Goal: Information Seeking & Learning: Learn about a topic

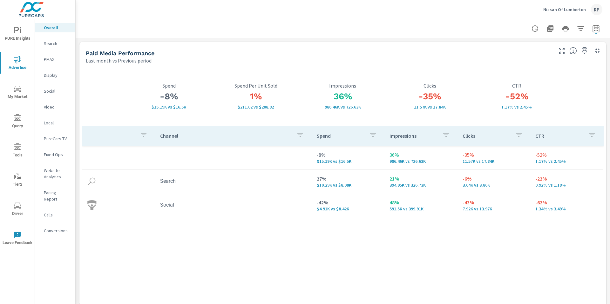
scroll to position [795, 0]
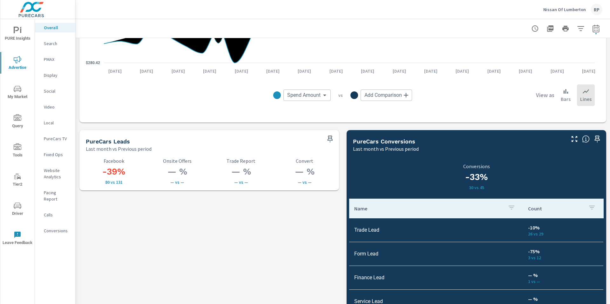
click at [17, 36] on span "PURE Insights" at bounding box center [17, 35] width 30 height 16
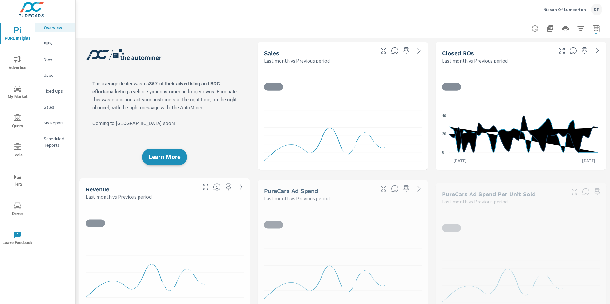
scroll to position [0, 0]
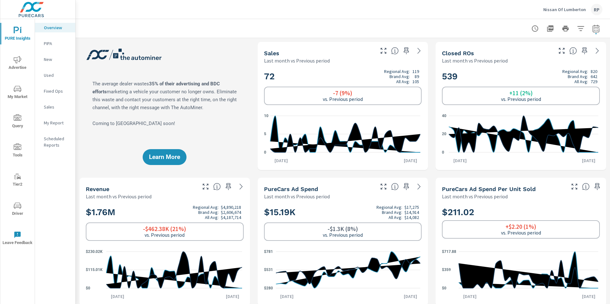
click at [20, 100] on span "My Market" at bounding box center [17, 93] width 30 height 16
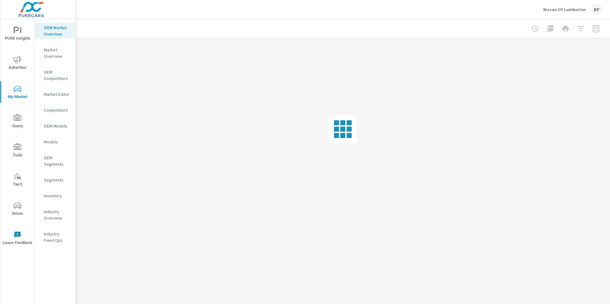
click at [53, 198] on p "Inventory" at bounding box center [57, 196] width 26 height 6
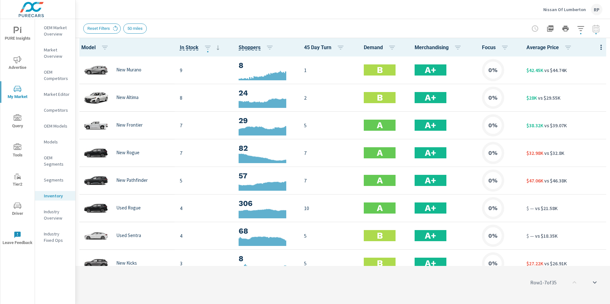
click at [577, 31] on icon "button" at bounding box center [581, 29] width 8 height 8
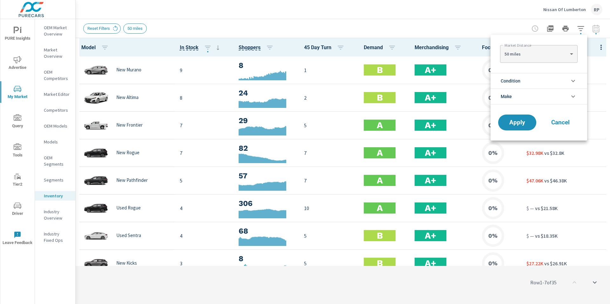
click at [486, 23] on div at bounding box center [305, 152] width 610 height 304
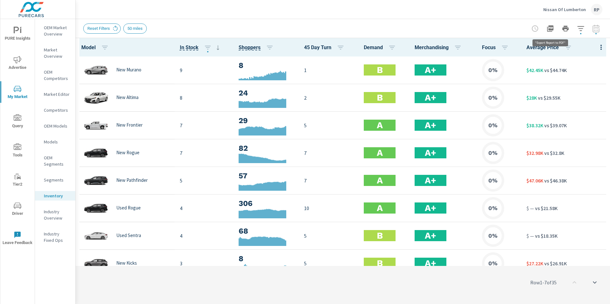
click at [554, 29] on button "button" at bounding box center [550, 28] width 13 height 13
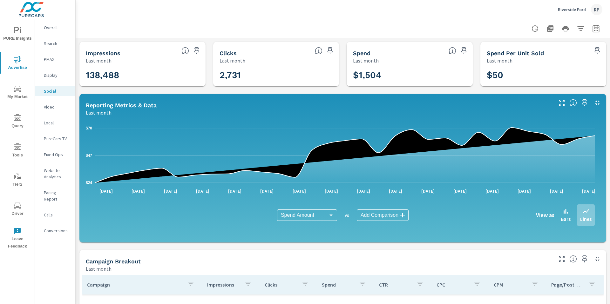
scroll to position [151, 0]
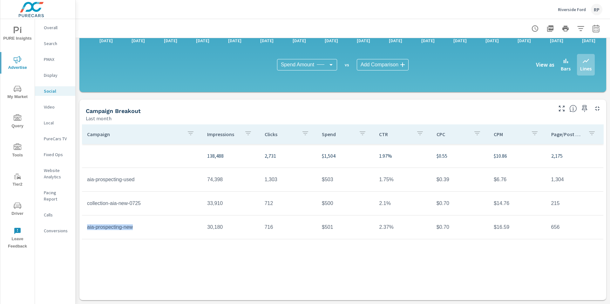
click at [597, 10] on div "RP" at bounding box center [596, 9] width 11 height 11
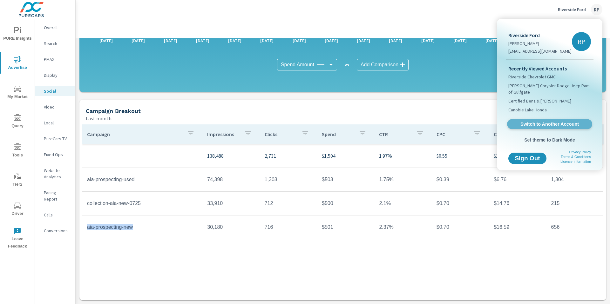
click at [548, 119] on link "Switch to Another Account" at bounding box center [549, 124] width 85 height 10
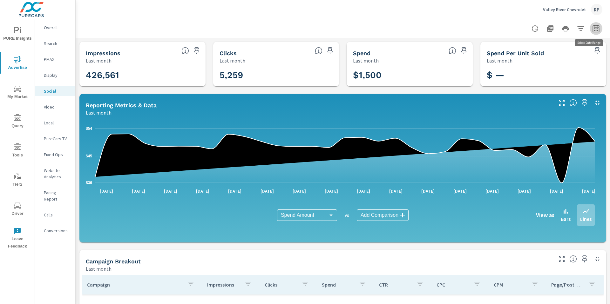
click at [592, 30] on icon "button" at bounding box center [596, 29] width 8 height 8
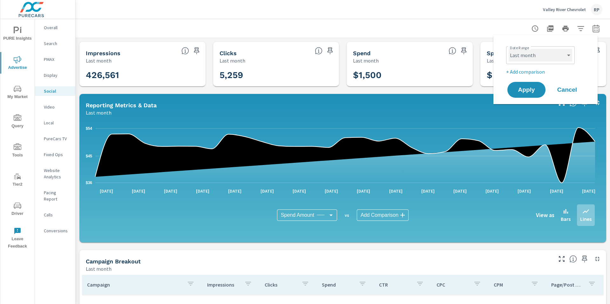
click at [545, 50] on select "Custom Yesterday Last week Last 7 days Last 14 days Last 30 days Last 45 days L…" at bounding box center [540, 55] width 64 height 13
click at [508, 49] on select "Custom Yesterday Last week Last 7 days Last 14 days Last 30 days Last 45 days L…" at bounding box center [540, 55] width 64 height 13
select select "Month to date"
click at [523, 85] on button "Apply" at bounding box center [525, 90] width 39 height 17
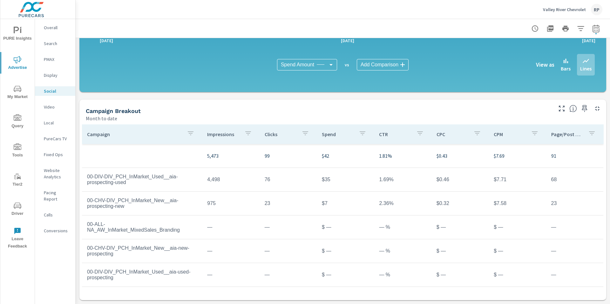
scroll to position [151, 0]
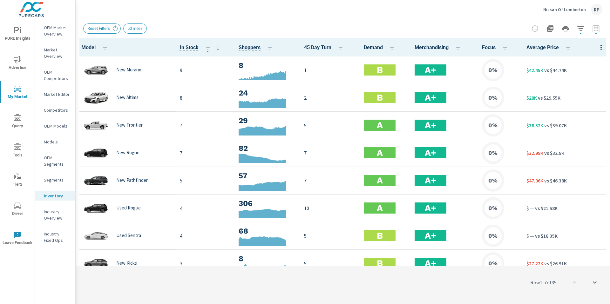
click at [21, 63] on span "Advertise" at bounding box center [17, 64] width 30 height 16
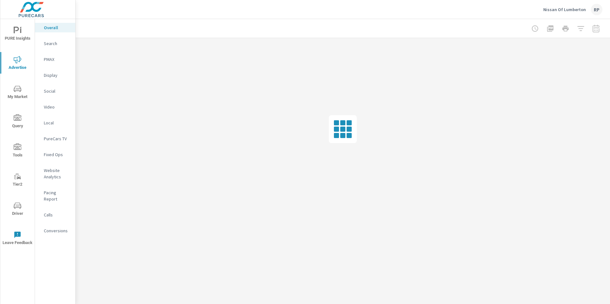
click at [19, 38] on span "PURE Insights" at bounding box center [17, 35] width 30 height 16
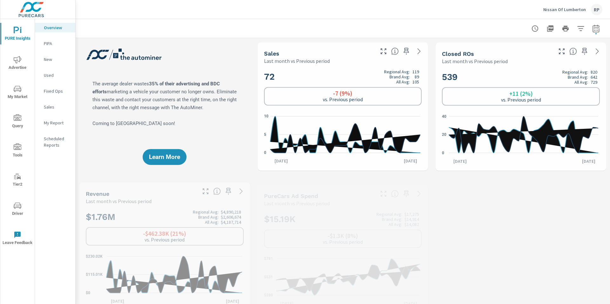
scroll to position [0, 0]
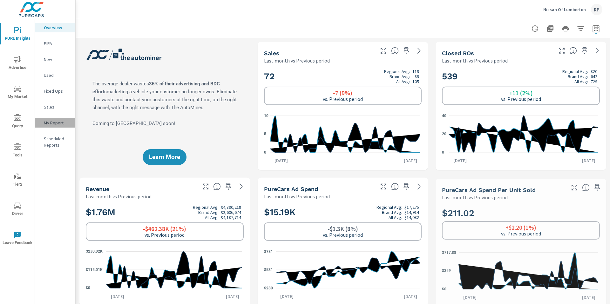
click at [49, 119] on div "My Report" at bounding box center [55, 123] width 40 height 10
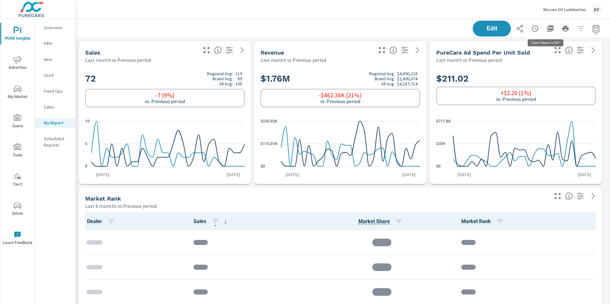
scroll to position [2715, 539]
click at [546, 30] on icon "button" at bounding box center [550, 29] width 8 height 8
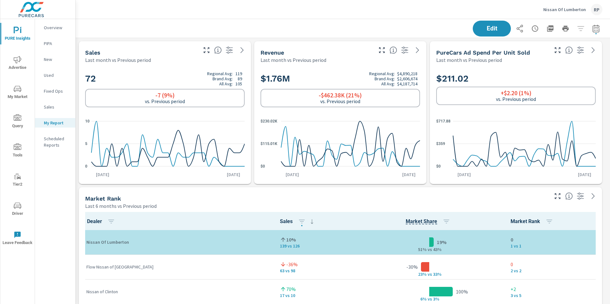
drag, startPoint x: 401, startPoint y: 12, endPoint x: 425, endPoint y: 13, distance: 23.5
click at [401, 12] on div "Nissan Of Lumberton RP" at bounding box center [342, 9] width 519 height 19
click at [592, 28] on icon "button" at bounding box center [596, 29] width 8 height 8
select select "Last month"
select select "Previous period"
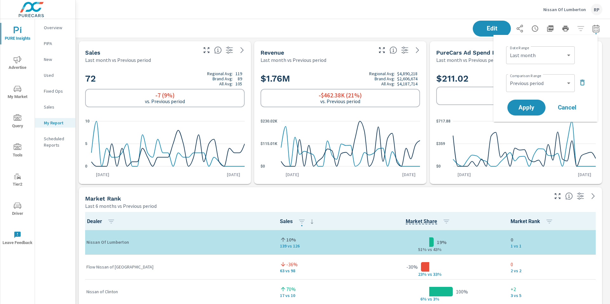
click at [568, 11] on p "Nissan Of Lumberton" at bounding box center [564, 10] width 43 height 6
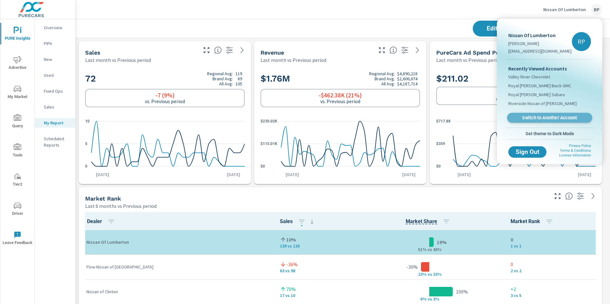
click at [546, 114] on link "Switch to Another Account" at bounding box center [549, 118] width 85 height 10
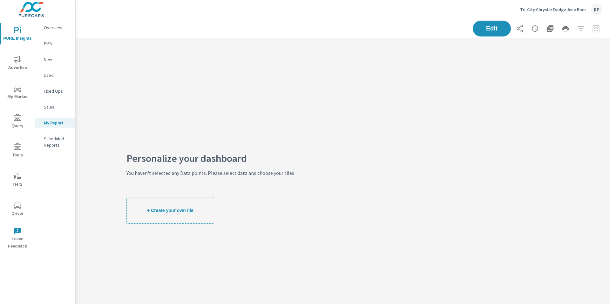
click at [18, 34] on icon "nav menu" at bounding box center [18, 31] width 8 height 8
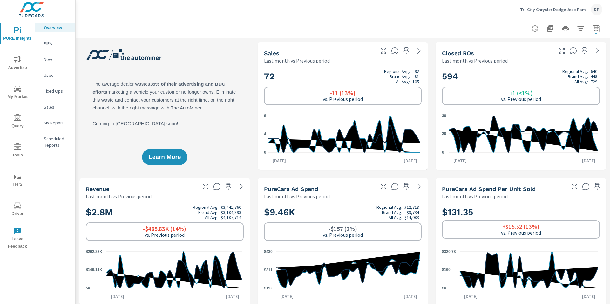
scroll to position [0, 0]
click at [19, 65] on span "Advertise" at bounding box center [17, 64] width 30 height 16
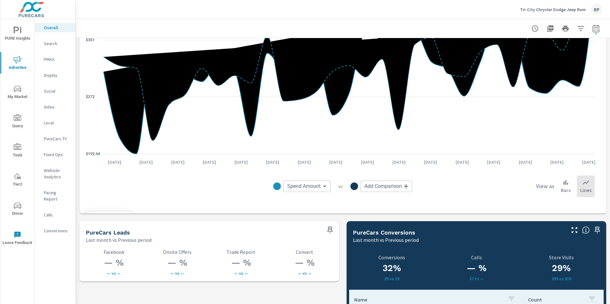
scroll to position [840, 0]
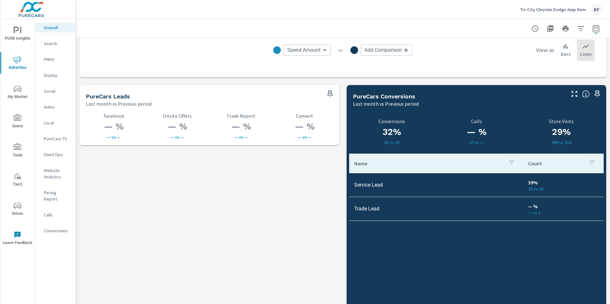
click at [48, 229] on div "Conversions" at bounding box center [55, 231] width 40 height 10
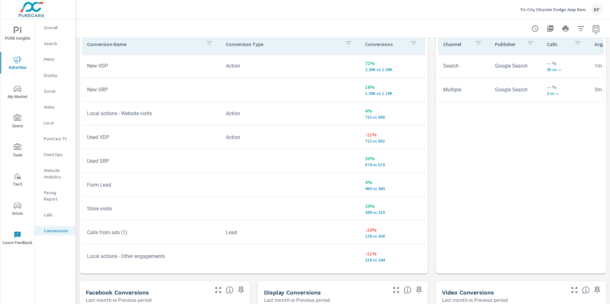
scroll to position [363, 0]
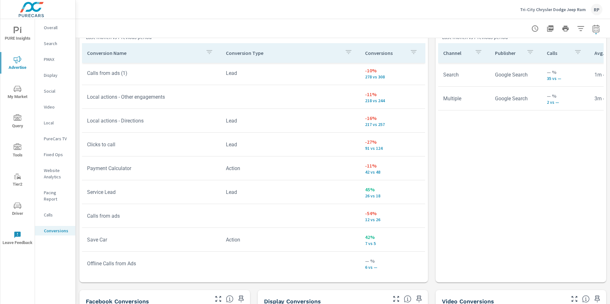
scroll to position [177, 0]
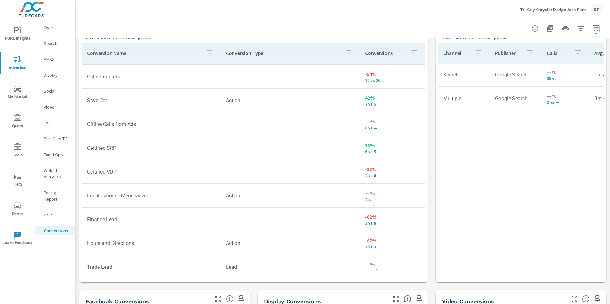
scroll to position [316, 0]
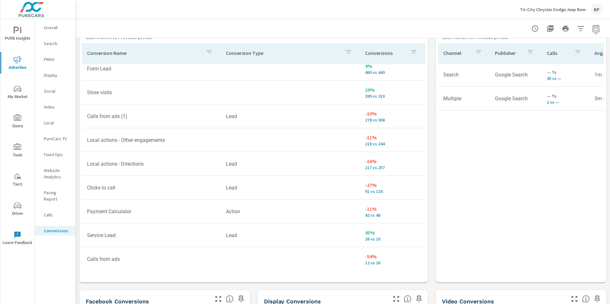
scroll to position [49, 0]
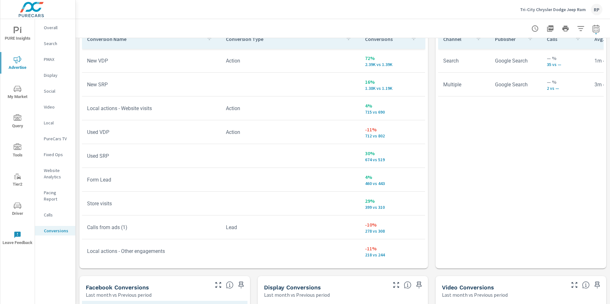
scroll to position [378, 0]
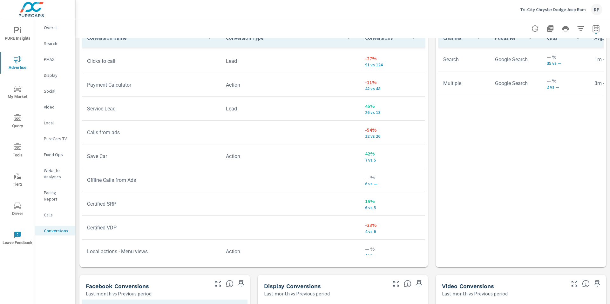
scroll to position [240, 0]
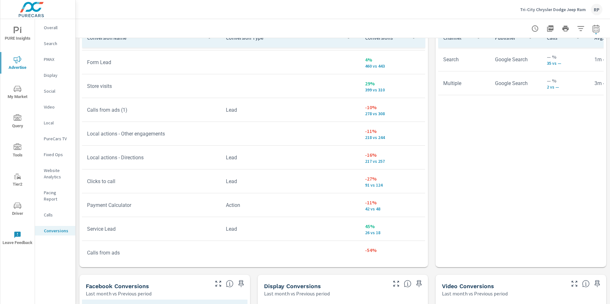
scroll to position [122, 0]
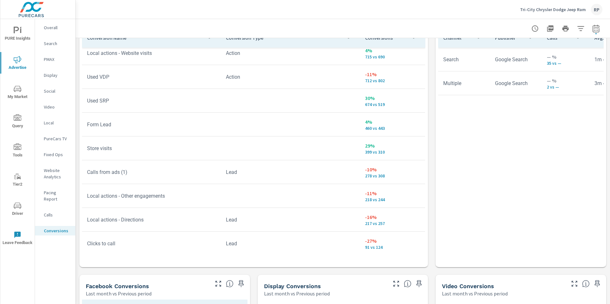
scroll to position [130, 0]
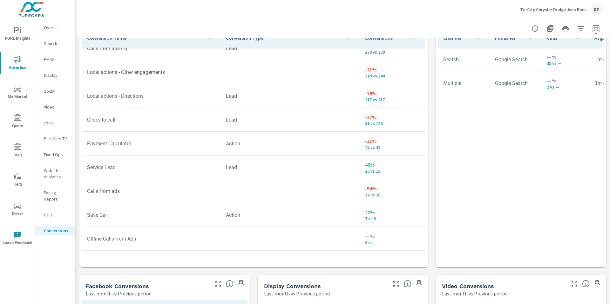
scroll to position [178, 0]
click at [20, 97] on span "My Market" at bounding box center [17, 93] width 30 height 16
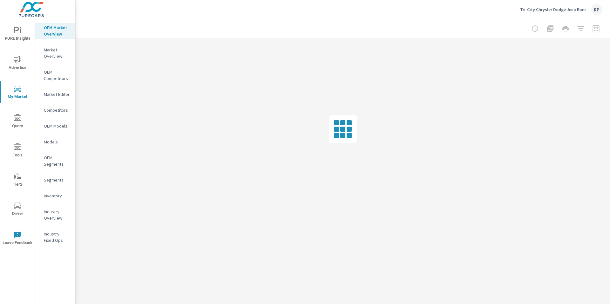
click at [58, 193] on p "Inventory" at bounding box center [57, 196] width 26 height 6
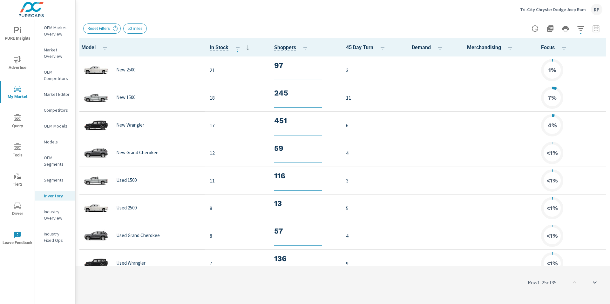
scroll to position [0, 0]
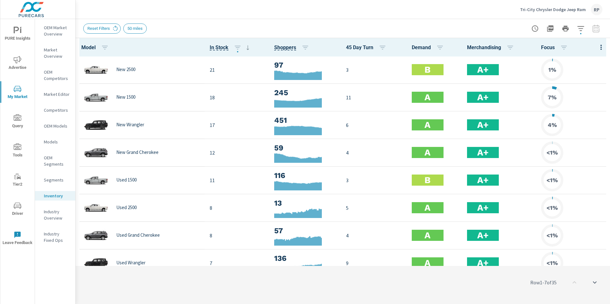
click at [597, 48] on icon "button" at bounding box center [601, 47] width 8 height 8
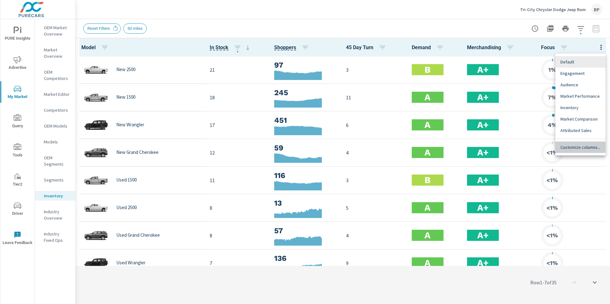
click at [578, 147] on span "Customize columns..." at bounding box center [580, 147] width 40 height 6
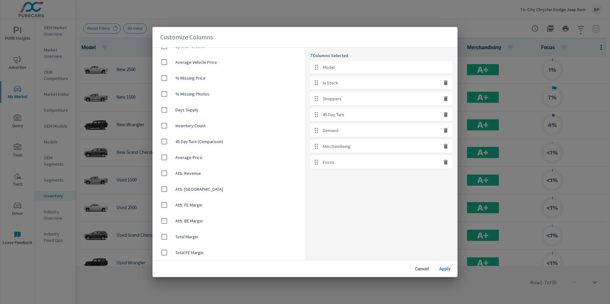
scroll to position [426, 0]
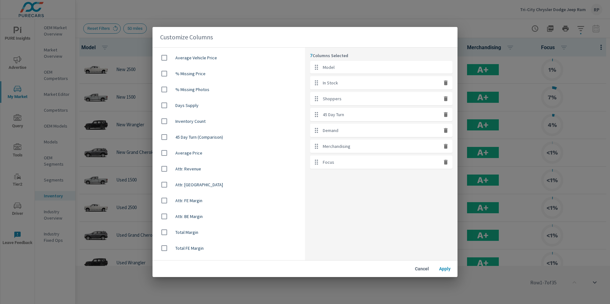
click at [169, 151] on input "checkbox" at bounding box center [163, 152] width 13 height 13
checkbox input "true"
drag, startPoint x: 409, startPoint y: 38, endPoint x: 407, endPoint y: 111, distance: 72.7
click at [406, 111] on div "Customize Columns Model In Stock Shoppers 45 Day Turn Demand Merchandising Focu…" at bounding box center [304, 152] width 305 height 251
click at [392, 207] on div "8 Columns Selected Model In Stock Shoppers 45 Day Turn Demand Merchandising Foc…" at bounding box center [381, 154] width 152 height 213
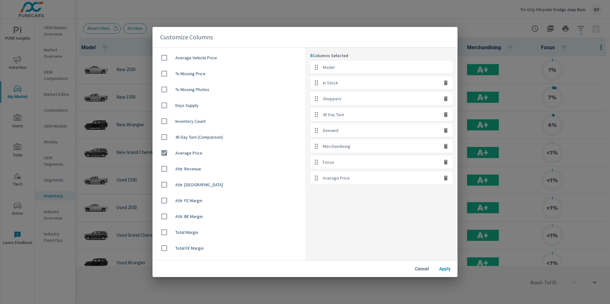
click at [444, 115] on icon "button" at bounding box center [446, 114] width 4 height 5
checkbox input "false"
click at [447, 269] on span "Apply" at bounding box center [444, 269] width 15 height 6
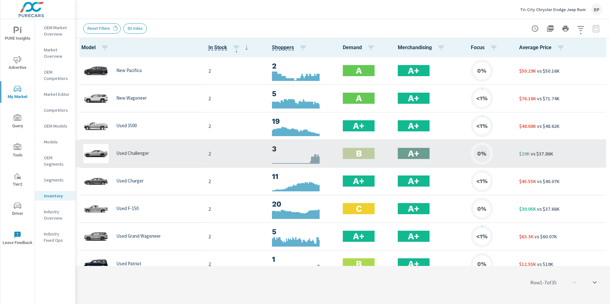
scroll to position [757, 0]
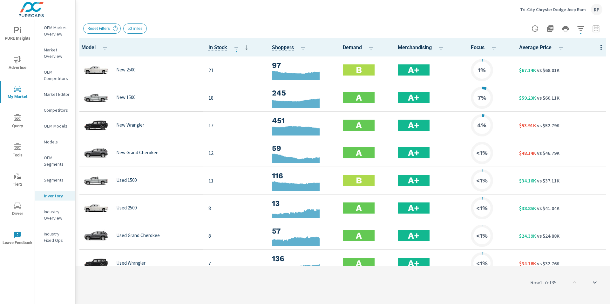
click at [600, 47] on icon "button" at bounding box center [600, 47] width 1 height 5
click at [566, 147] on span "Customize columns..." at bounding box center [580, 147] width 40 height 6
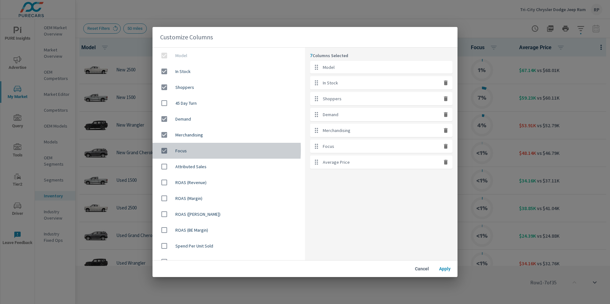
click at [161, 150] on input "checkbox" at bounding box center [163, 150] width 13 height 13
checkbox input "false"
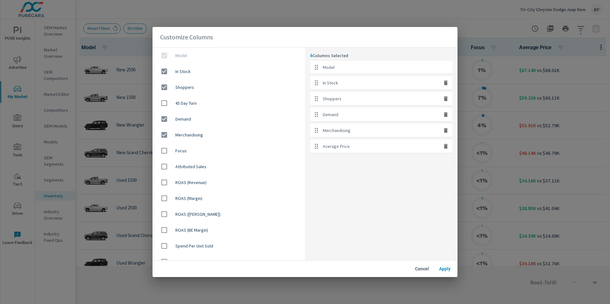
click at [445, 266] on span "Apply" at bounding box center [444, 269] width 15 height 6
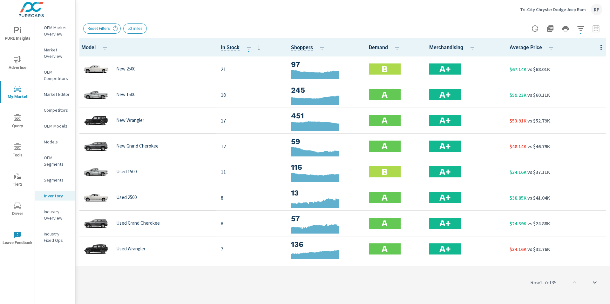
click at [577, 30] on icon "button" at bounding box center [581, 29] width 8 height 8
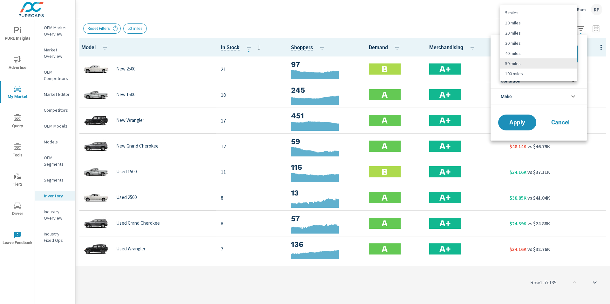
click at [541, 51] on body "PURE Insights Advertise My Market Query Tools Tier2 Driver Leave Feedback OEM M…" at bounding box center [305, 155] width 610 height 311
click at [536, 44] on li "30 miles" at bounding box center [538, 43] width 77 height 10
type Distance "30"
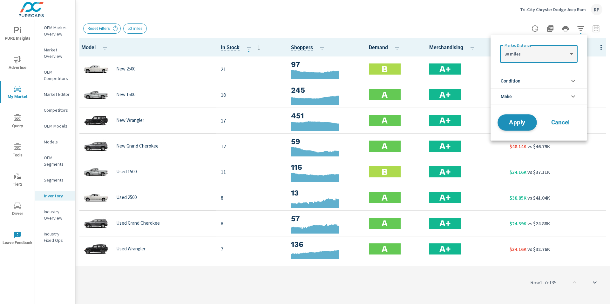
click at [517, 126] on button "Apply" at bounding box center [516, 122] width 39 height 17
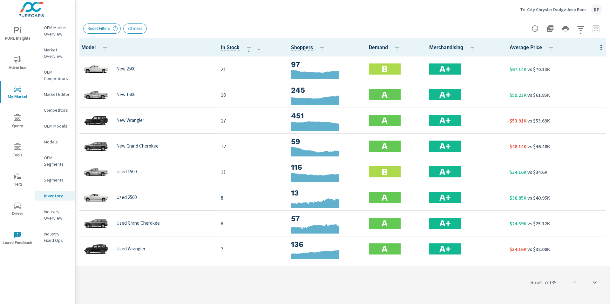
click at [597, 48] on icon "button" at bounding box center [601, 47] width 8 height 8
click at [579, 144] on span "Customize columns..." at bounding box center [580, 147] width 40 height 6
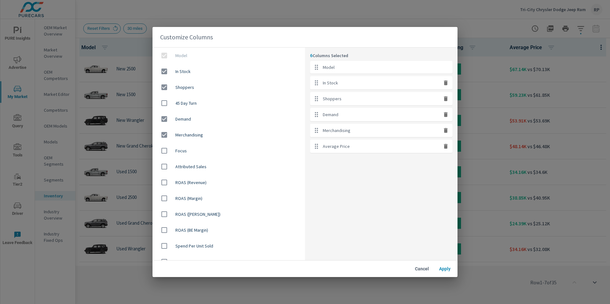
click at [442, 99] on icon "button" at bounding box center [445, 99] width 6 height 6
checkbox input "false"
click at [446, 98] on icon "button" at bounding box center [446, 98] width 4 height 5
checkbox input "false"
click at [444, 269] on span "Apply" at bounding box center [444, 269] width 15 height 6
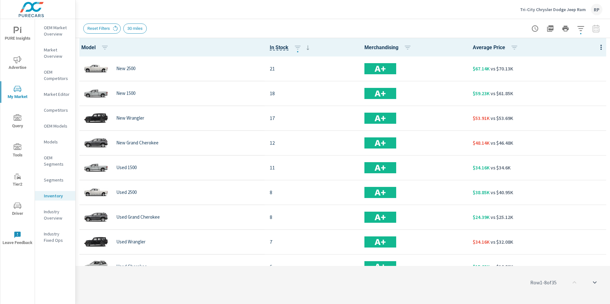
click at [19, 68] on span "Advertise" at bounding box center [17, 64] width 30 height 16
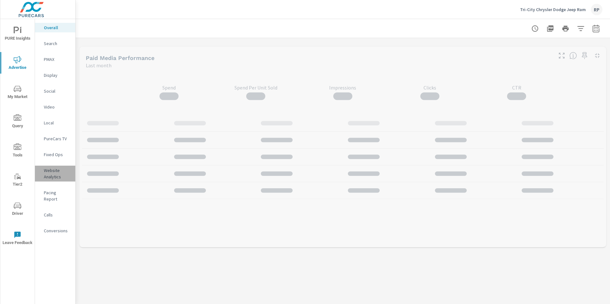
click at [48, 170] on p "Website Analytics" at bounding box center [57, 173] width 26 height 13
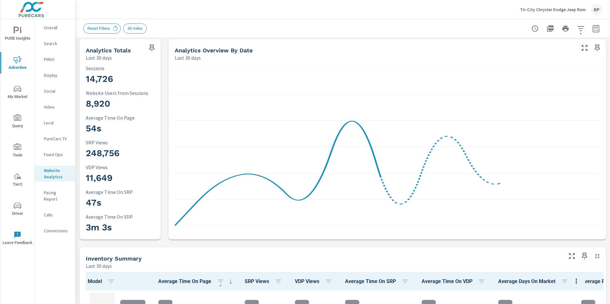
click at [609, 77] on div "Analytics Drilldown Tri-City Chrysler Dodge Jeep Ram Report date range: Aug 04,…" at bounding box center [343, 161] width 534 height 285
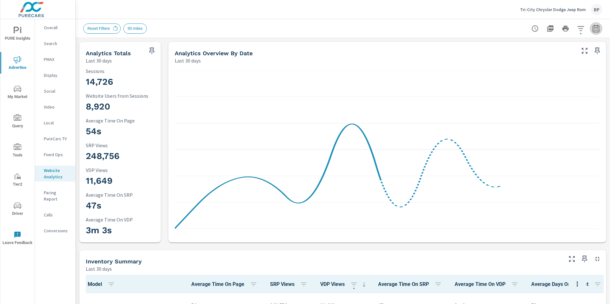
click at [592, 29] on icon "button" at bounding box center [596, 29] width 8 height 8
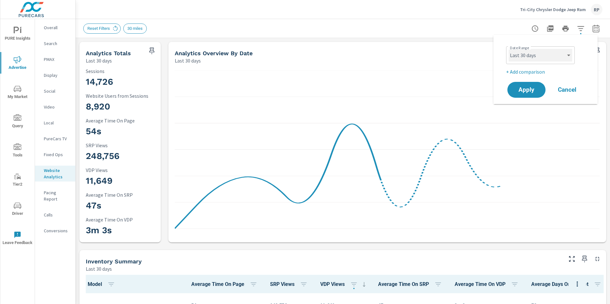
click at [537, 60] on select "Custom Yesterday Last week Last 7 days Last 14 days Last 30 days Last 45 days L…" at bounding box center [540, 55] width 64 height 13
click at [508, 49] on select "Custom Yesterday Last week Last 7 days Last 14 days Last 30 days Last 45 days L…" at bounding box center [540, 55] width 64 height 13
select select "Last month"
click at [527, 71] on p "+ Add comparison" at bounding box center [546, 72] width 81 height 8
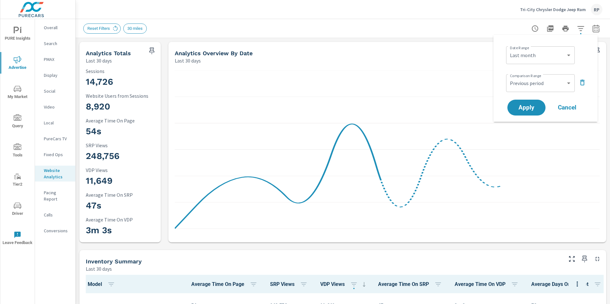
click at [527, 90] on div "Custom Previous period Previous month Previous year ​" at bounding box center [540, 83] width 69 height 18
click at [528, 82] on select "Custom Previous period Previous month Previous year" at bounding box center [540, 83] width 64 height 13
click at [508, 77] on select "Custom Previous period Previous month Previous year" at bounding box center [540, 83] width 64 height 13
select select "Previous month"
click at [528, 105] on span "Apply" at bounding box center [526, 108] width 26 height 6
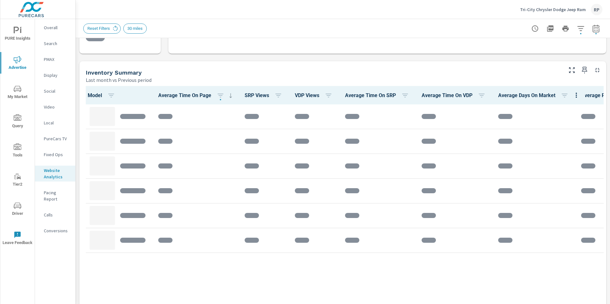
scroll to position [253, 0]
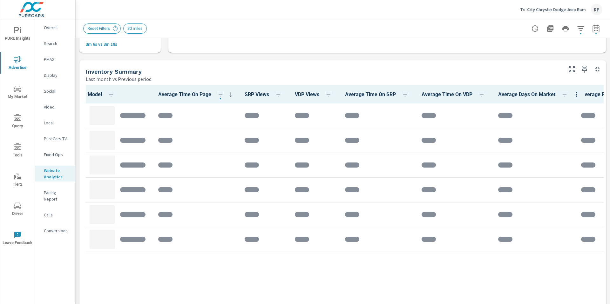
click at [569, 65] on div at bounding box center [585, 67] width 42 height 14
click at [570, 70] on icon "button" at bounding box center [572, 69] width 8 height 8
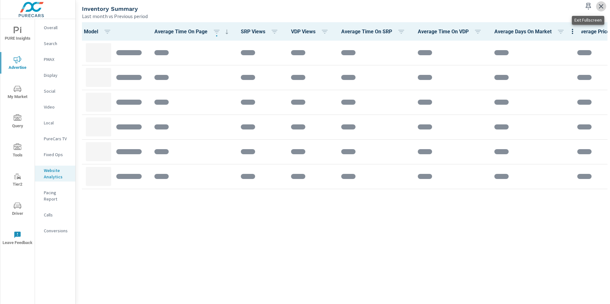
click at [602, 3] on icon "button" at bounding box center [601, 7] width 8 height 8
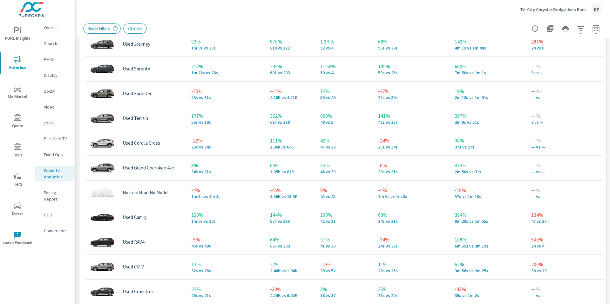
scroll to position [1224, 0]
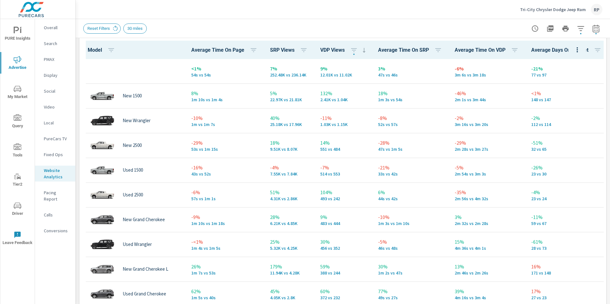
scroll to position [298, 0]
click at [14, 208] on icon "nav menu" at bounding box center [18, 206] width 8 height 8
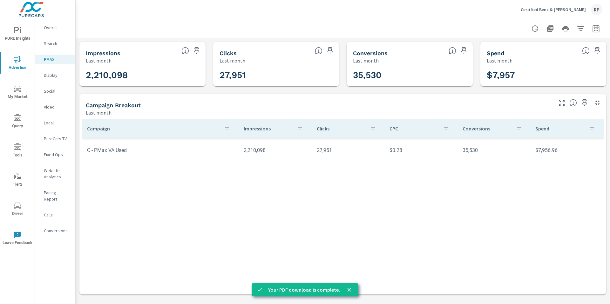
click at [594, 9] on div "RP" at bounding box center [596, 9] width 11 height 11
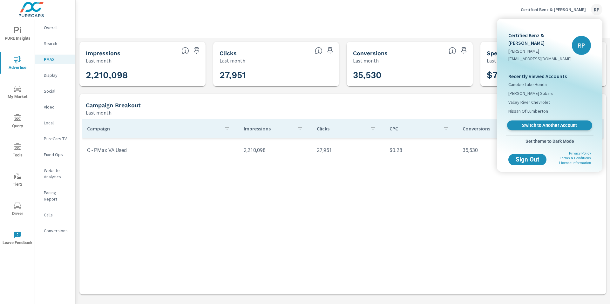
click at [538, 123] on span "Switch to Another Account" at bounding box center [549, 126] width 78 height 6
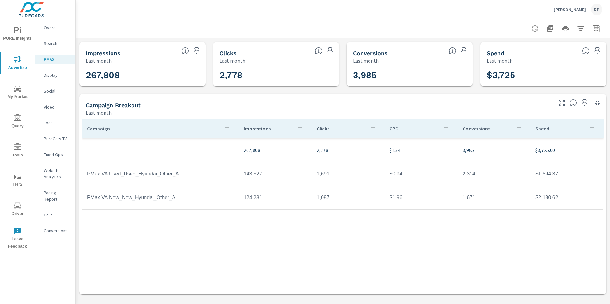
click at [52, 27] on p "Overall" at bounding box center [57, 27] width 26 height 6
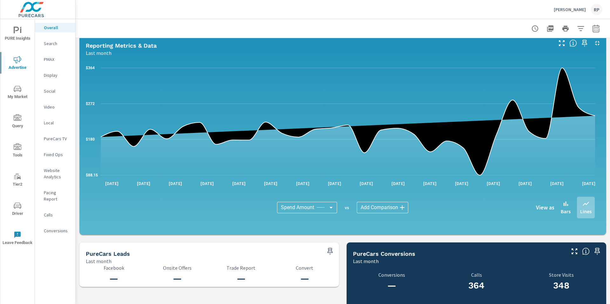
scroll to position [619, 0]
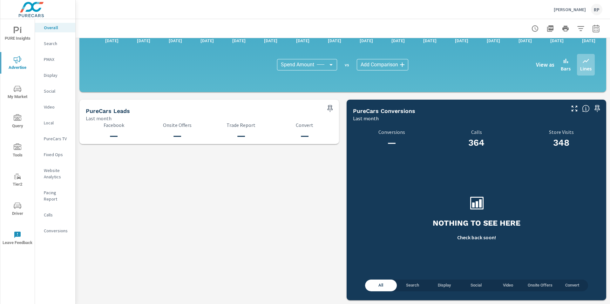
drag, startPoint x: 412, startPoint y: 287, endPoint x: 417, endPoint y: 289, distance: 4.7
click at [413, 287] on span "Search" at bounding box center [412, 285] width 24 height 7
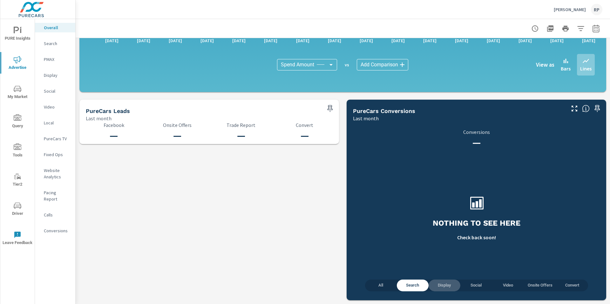
click at [443, 288] on span "Display" at bounding box center [444, 285] width 24 height 7
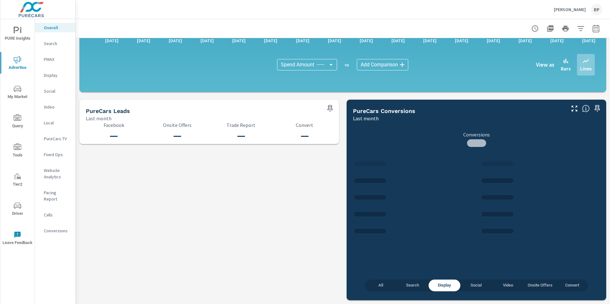
click at [62, 228] on p "Conversions" at bounding box center [57, 231] width 26 height 6
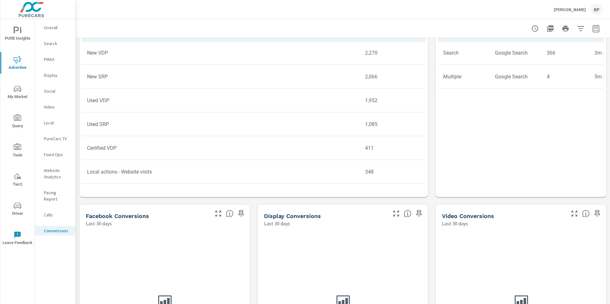
scroll to position [260, 0]
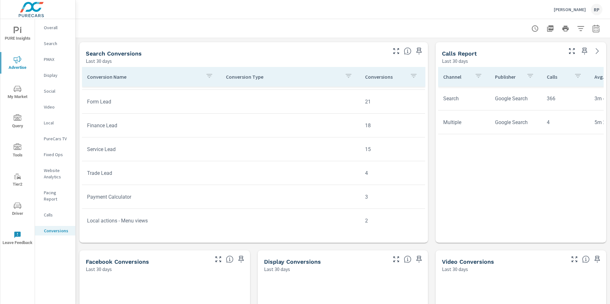
scroll to position [356, 0]
click at [593, 28] on icon "button" at bounding box center [596, 29] width 8 height 8
select select "Last 30 days"
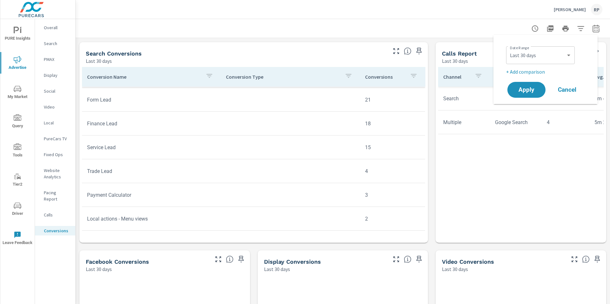
click at [530, 73] on p "+ Add comparison" at bounding box center [546, 72] width 81 height 8
select select "Previous period"
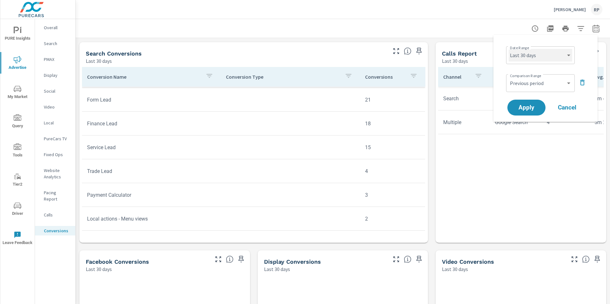
click at [531, 55] on select "Custom [DATE] Last week Last 7 days Last 14 days Last 30 days Last 45 days Last…" at bounding box center [540, 55] width 64 height 13
click at [508, 49] on select "Custom [DATE] Last week Last 7 days Last 14 days Last 30 days Last 45 days Last…" at bounding box center [540, 55] width 64 height 13
select select "Last month"
click at [535, 79] on select "Custom Previous period Previous month Previous year" at bounding box center [540, 83] width 64 height 13
click at [508, 77] on select "Custom Previous period Previous month Previous year" at bounding box center [540, 83] width 64 height 13
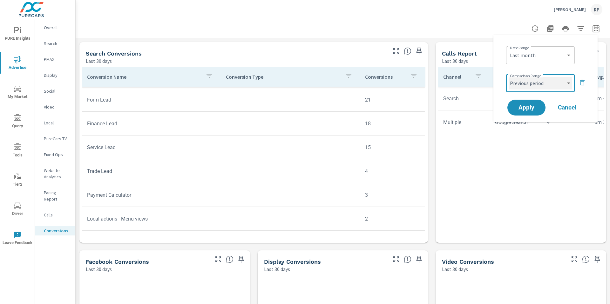
select select "Previous month"
click at [526, 106] on span "Apply" at bounding box center [526, 108] width 26 height 6
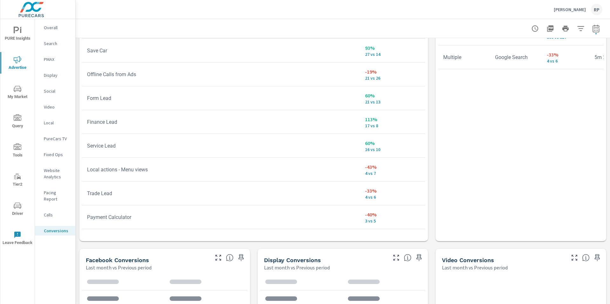
scroll to position [401, 0]
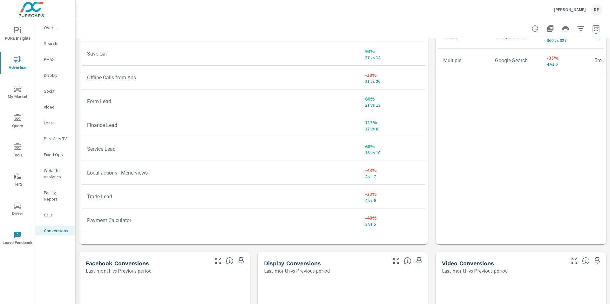
drag, startPoint x: 609, startPoint y: 55, endPoint x: 607, endPoint y: 182, distance: 127.0
click at [607, 182] on div "Conversions Drilldown [PERSON_NAME] Hyundai Report date range: [DATE] - [DATE] …" at bounding box center [343, 161] width 534 height 285
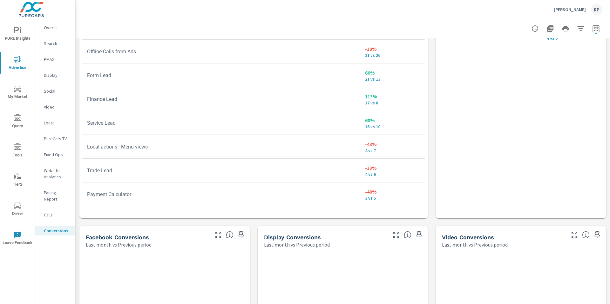
scroll to position [427, 0]
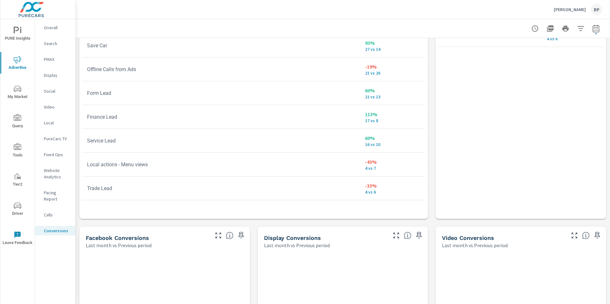
scroll to position [274, 0]
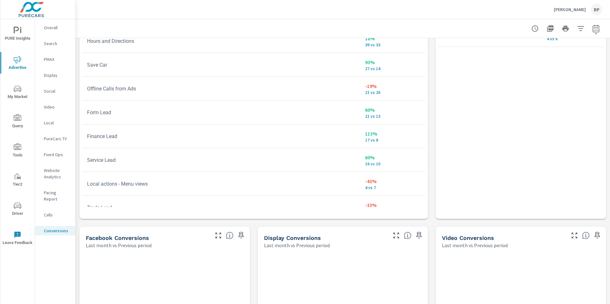
scroll to position [256, 0]
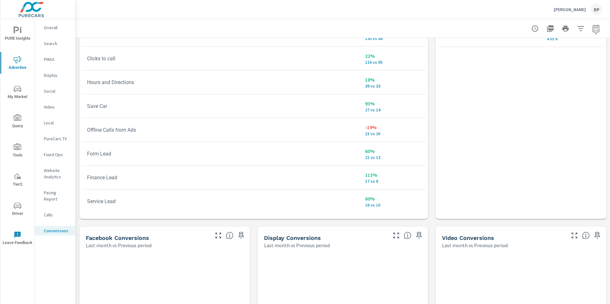
scroll to position [211, 0]
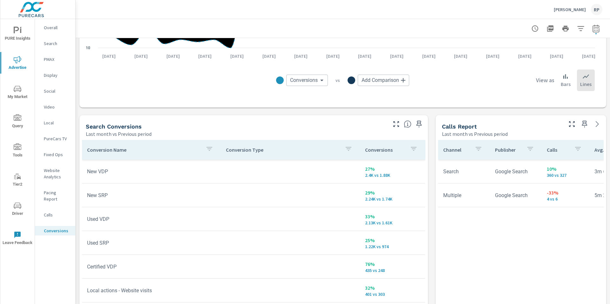
scroll to position [266, 0]
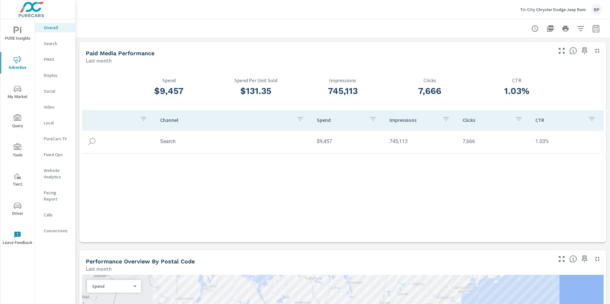
click at [22, 96] on span "My Market" at bounding box center [17, 93] width 30 height 16
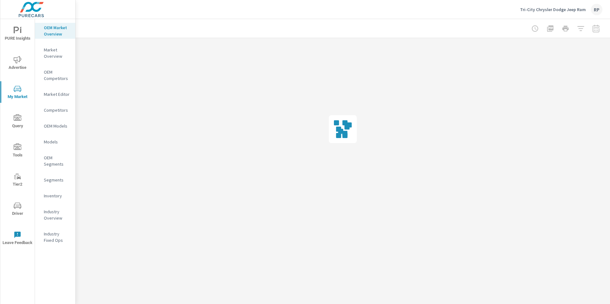
click at [53, 195] on p "Inventory" at bounding box center [57, 196] width 26 height 6
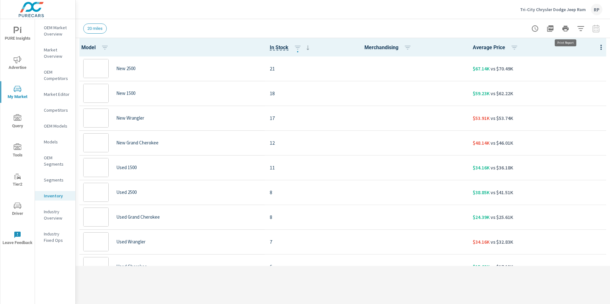
scroll to position [0, 0]
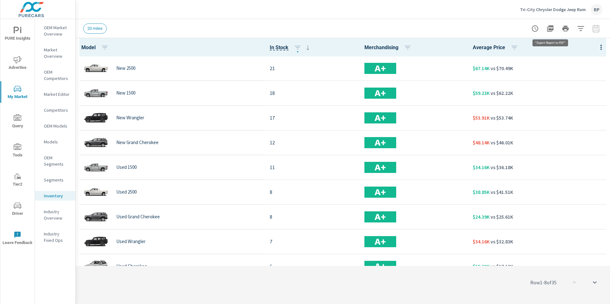
click at [550, 31] on icon "button" at bounding box center [550, 29] width 8 height 8
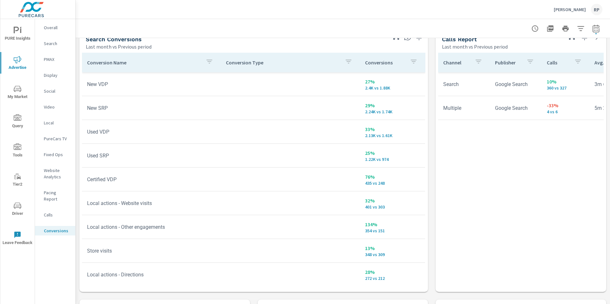
scroll to position [359, 0]
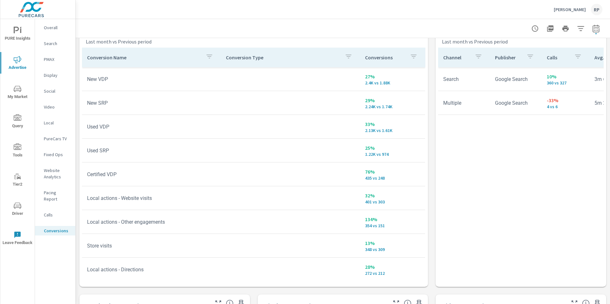
drag, startPoint x: 609, startPoint y: 135, endPoint x: 607, endPoint y: 164, distance: 29.9
click at [607, 164] on div "Conversions Drilldown [PERSON_NAME] Hyundai Report date range: [DATE] - [DATE] …" at bounding box center [343, 161] width 534 height 285
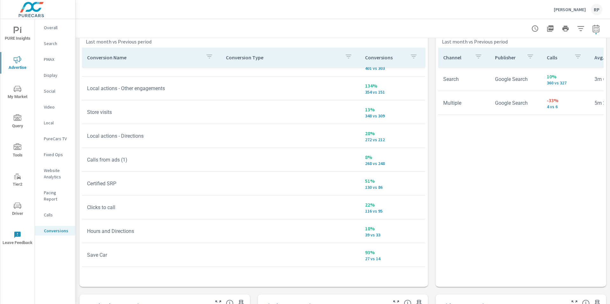
scroll to position [292, 0]
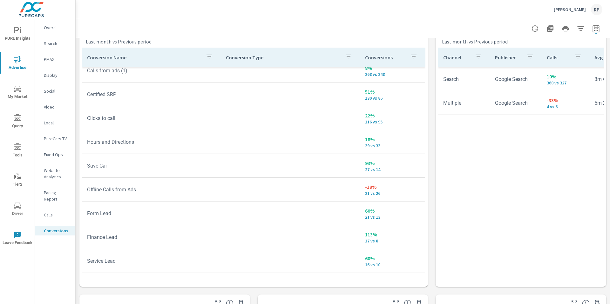
scroll to position [221, 0]
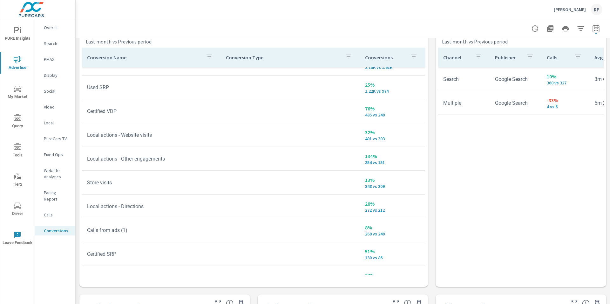
scroll to position [26, 0]
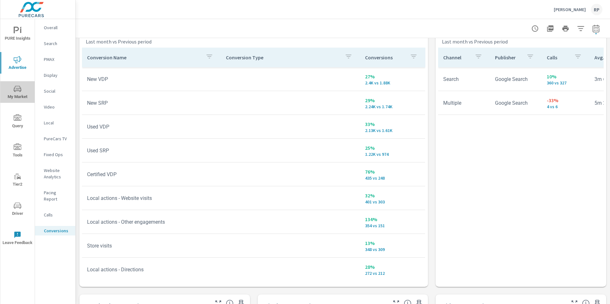
click at [28, 94] on span "My Market" at bounding box center [17, 93] width 30 height 16
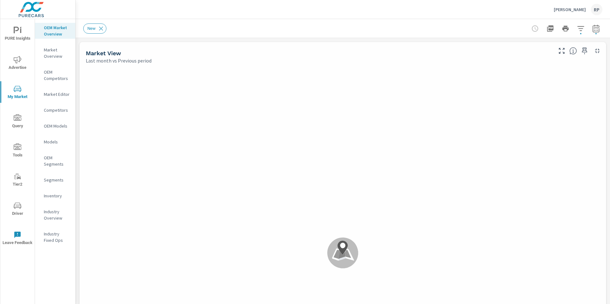
click at [59, 197] on p "Inventory" at bounding box center [57, 196] width 26 height 6
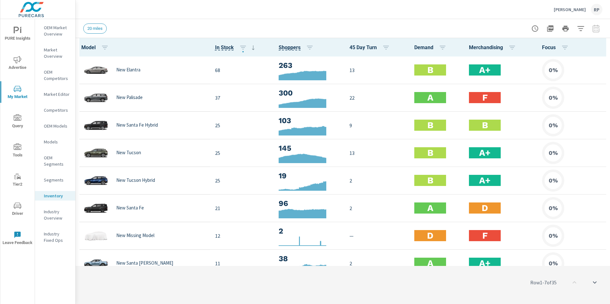
scroll to position [0, 0]
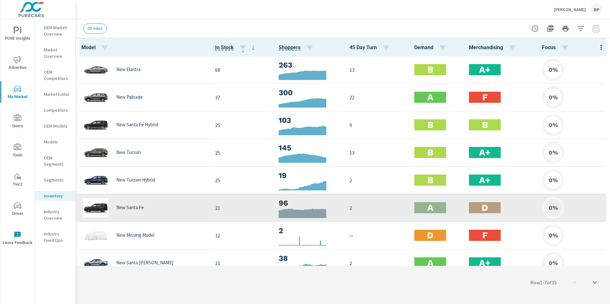
click at [170, 204] on div "New Santa Fe" at bounding box center [143, 207] width 124 height 19
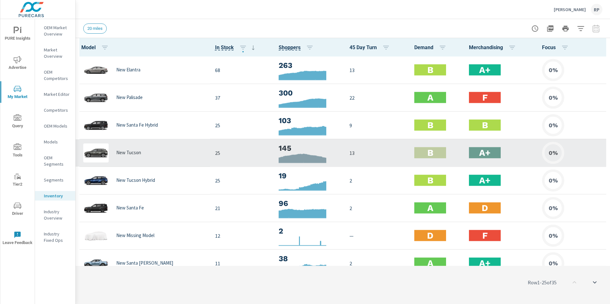
scroll to position [0, 0]
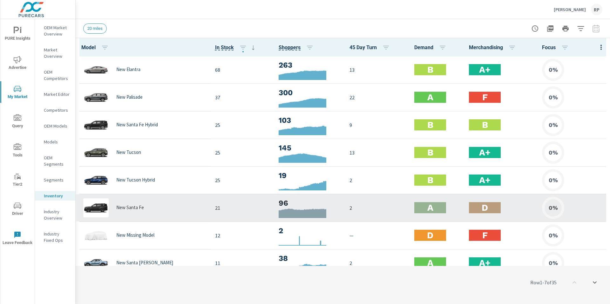
click at [481, 207] on h2 "D" at bounding box center [484, 207] width 6 height 11
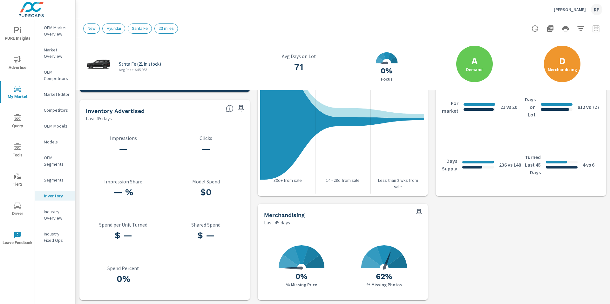
scroll to position [307, 0]
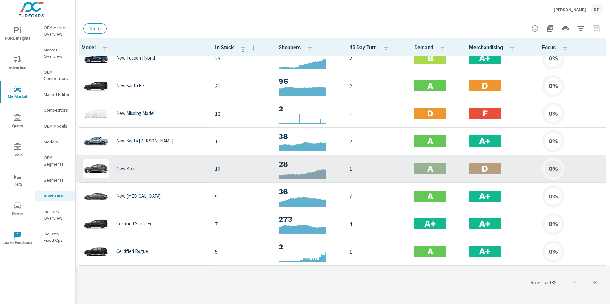
scroll to position [184, 0]
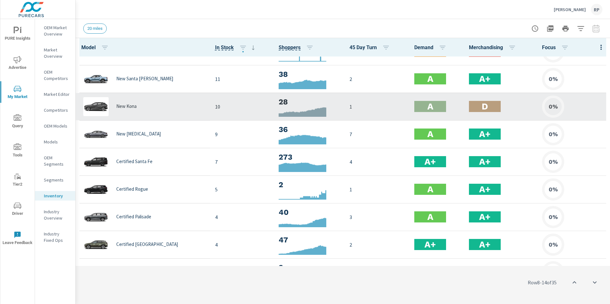
click at [483, 108] on div "D" at bounding box center [485, 106] width 32 height 11
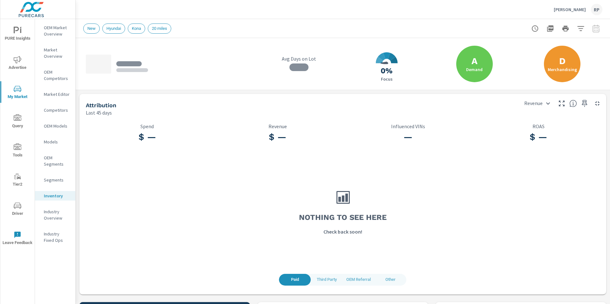
scroll to position [307, 0]
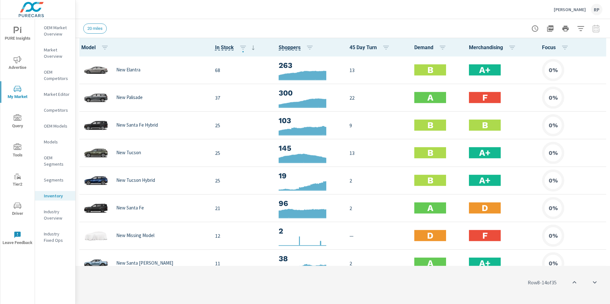
scroll to position [191, 0]
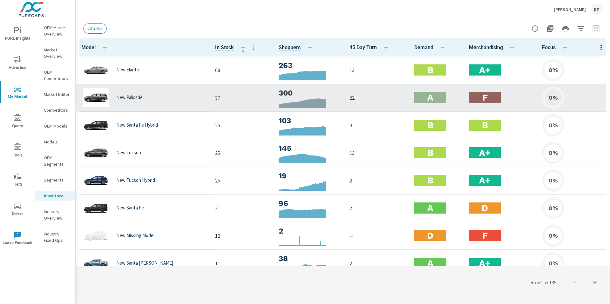
click at [482, 96] on h2 "F" at bounding box center [484, 97] width 5 height 11
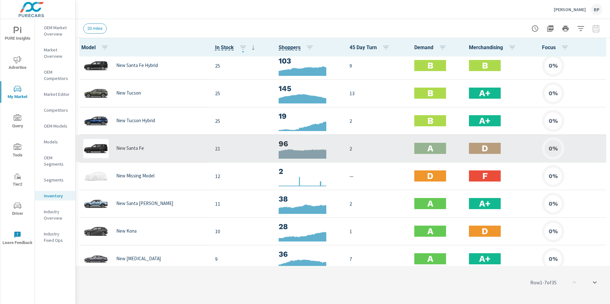
scroll to position [61, 0]
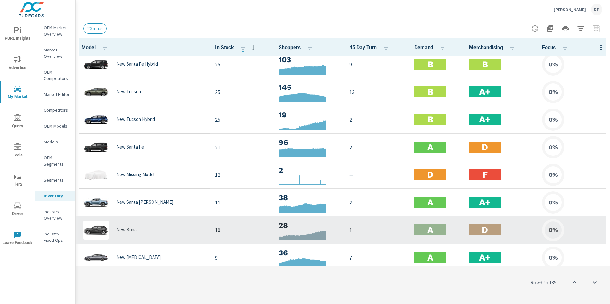
click at [485, 230] on div "D" at bounding box center [485, 229] width 32 height 11
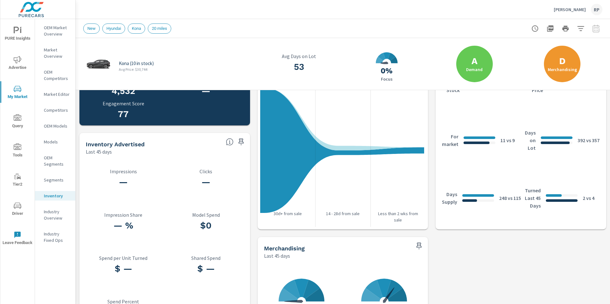
scroll to position [307, 0]
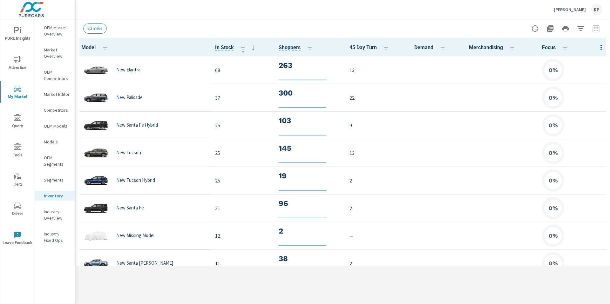
scroll to position [56, 0]
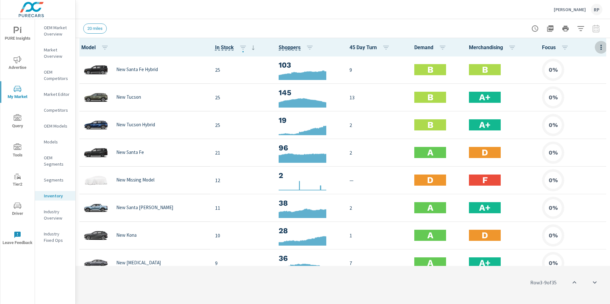
click at [597, 47] on icon "button" at bounding box center [601, 47] width 8 height 8
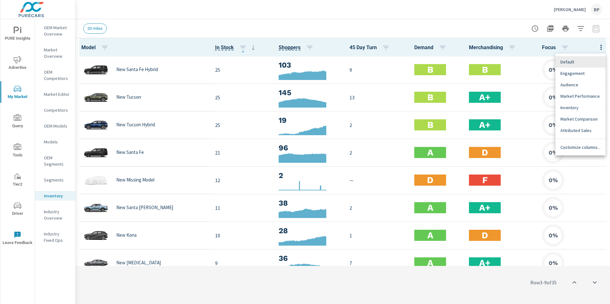
click at [577, 152] on div "Customize columns..." at bounding box center [580, 147] width 50 height 11
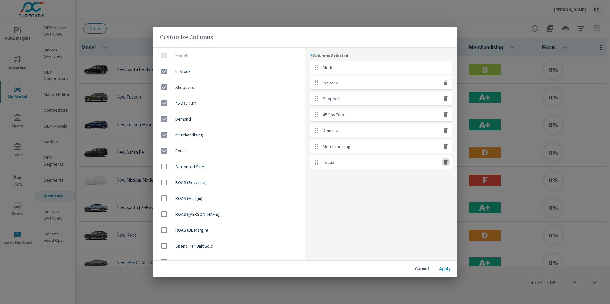
click at [445, 161] on icon "button" at bounding box center [446, 162] width 4 height 5
checkbox input "false"
click at [445, 134] on button "button" at bounding box center [445, 130] width 8 height 8
checkbox input "false"
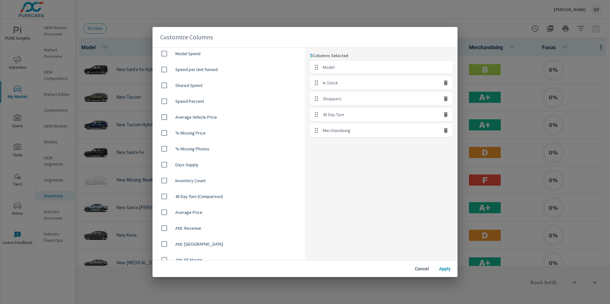
scroll to position [366, 0]
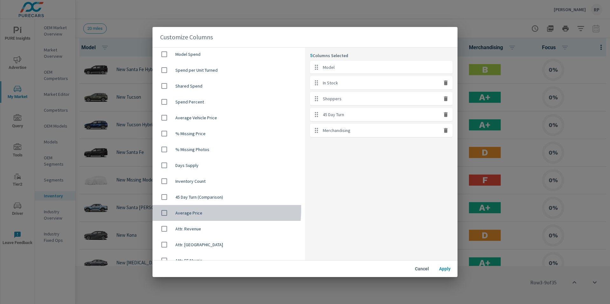
click at [165, 209] on input "checkbox" at bounding box center [163, 212] width 13 height 13
checkbox input "true"
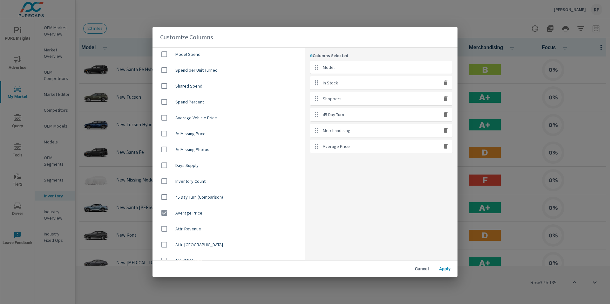
click at [439, 266] on span "Apply" at bounding box center [444, 269] width 15 height 6
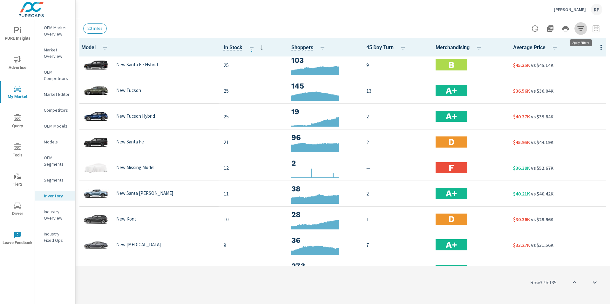
click at [577, 31] on icon "button" at bounding box center [581, 29] width 8 height 8
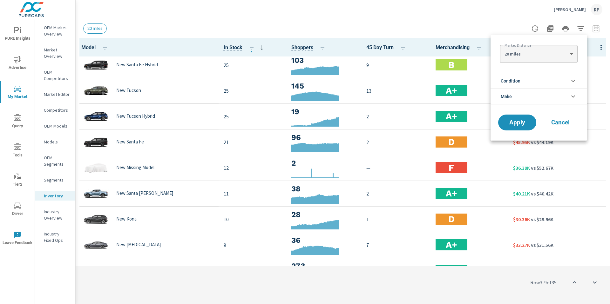
click at [551, 55] on body "PURE Insights Advertise My Market Query Tools Tier2 Driver Leave Feedback OEM M…" at bounding box center [305, 155] width 610 height 311
click at [527, 64] on li "30 miles" at bounding box center [538, 64] width 77 height 10
type Distance "30"
click at [524, 121] on span "Apply" at bounding box center [517, 123] width 26 height 6
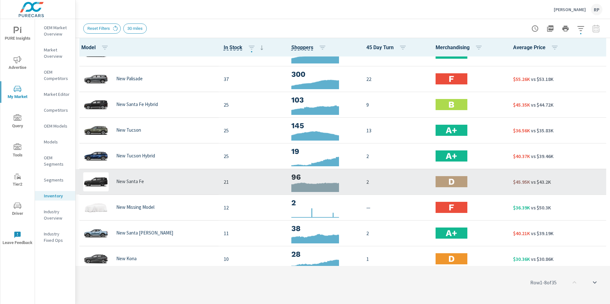
scroll to position [16, 0]
click at [560, 183] on div "$45.95K vs $43.2K" at bounding box center [559, 182] width 92 height 8
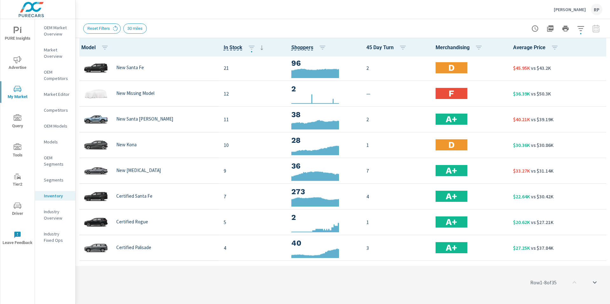
scroll to position [132, 0]
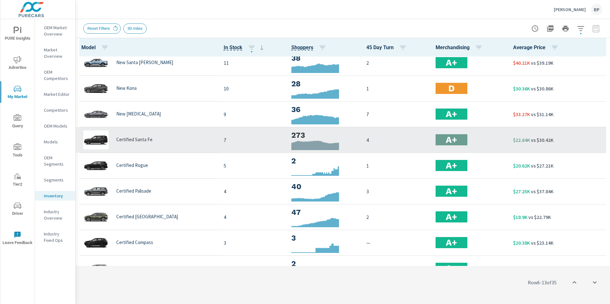
scroll to position [196, 0]
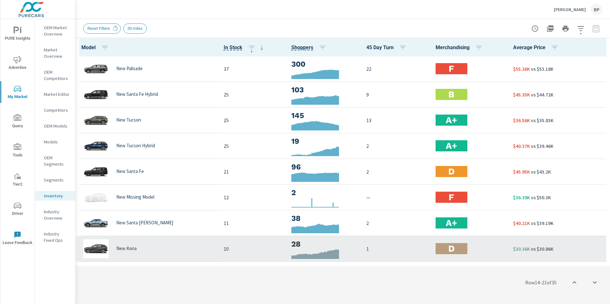
scroll to position [15, 0]
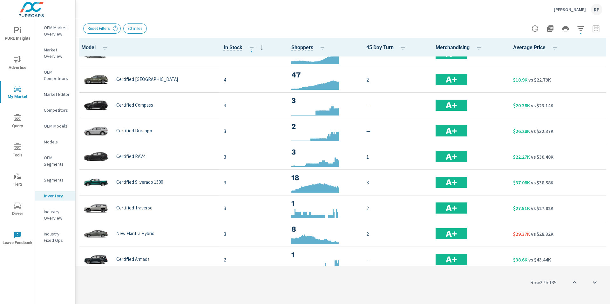
scroll to position [331, 0]
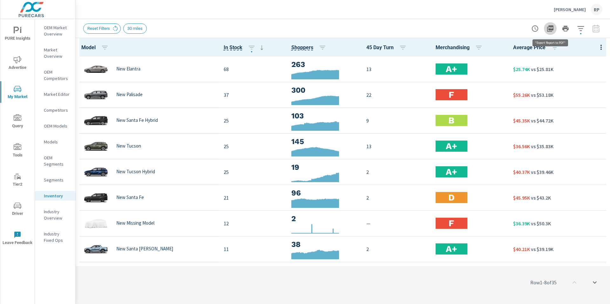
click at [550, 27] on icon "button" at bounding box center [550, 29] width 8 height 8
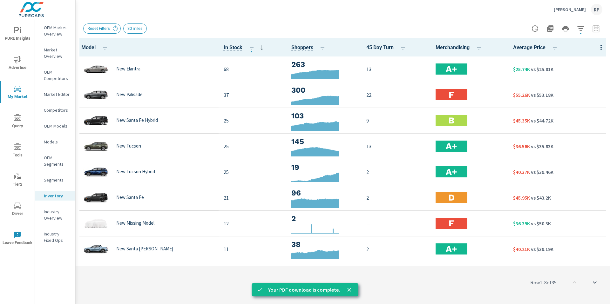
click at [409, 13] on div "Clement Hyundai RP" at bounding box center [342, 9] width 519 height 19
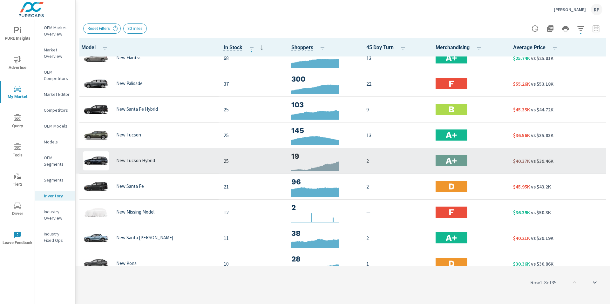
scroll to position [11, 0]
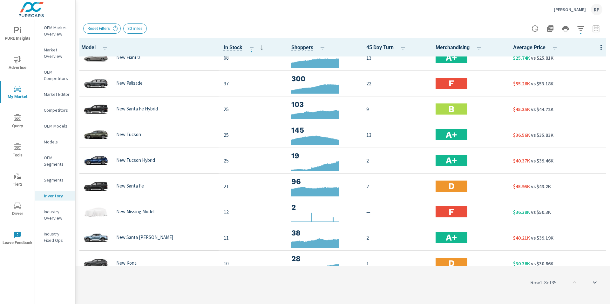
click at [27, 60] on span "Advertise" at bounding box center [17, 64] width 30 height 16
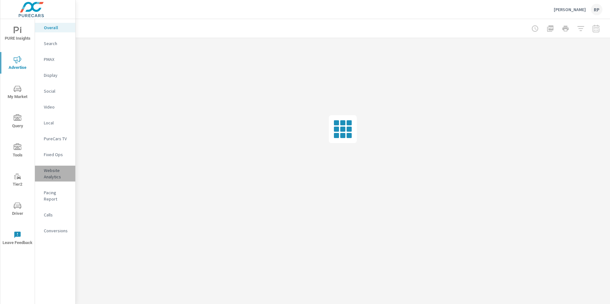
click at [50, 177] on p "Website Analytics" at bounding box center [57, 173] width 26 height 13
click at [356, 36] on div at bounding box center [342, 28] width 519 height 19
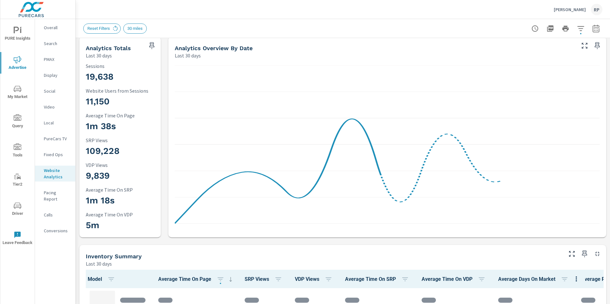
scroll to position [4, 0]
click at [593, 28] on icon "button" at bounding box center [595, 29] width 4 height 3
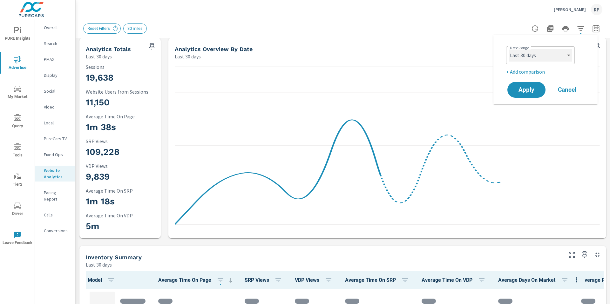
click at [543, 57] on select "Custom Yesterday Last week Last 7 days Last 14 days Last 30 days Last 45 days L…" at bounding box center [540, 55] width 64 height 13
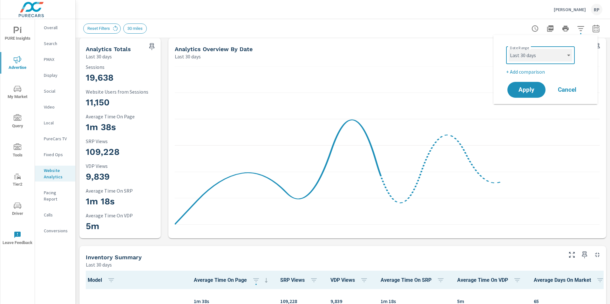
scroll to position [0, 0]
click at [508, 49] on select "Custom Yesterday Last week Last 7 days Last 14 days Last 30 days Last 45 days L…" at bounding box center [540, 55] width 64 height 13
select select "Last month"
click at [540, 71] on p "+ Add comparison" at bounding box center [546, 72] width 81 height 8
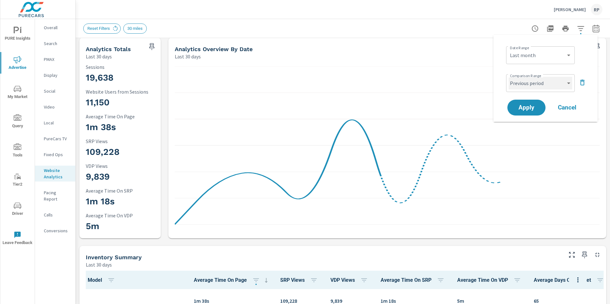
click at [551, 85] on select "Custom Previous period Previous month Previous year" at bounding box center [540, 83] width 64 height 13
click at [508, 77] on select "Custom Previous period Previous month Previous year" at bounding box center [540, 83] width 64 height 13
select select "Previous month"
drag, startPoint x: 531, startPoint y: 106, endPoint x: 534, endPoint y: 105, distance: 3.2
click at [531, 106] on span "Apply" at bounding box center [526, 108] width 26 height 6
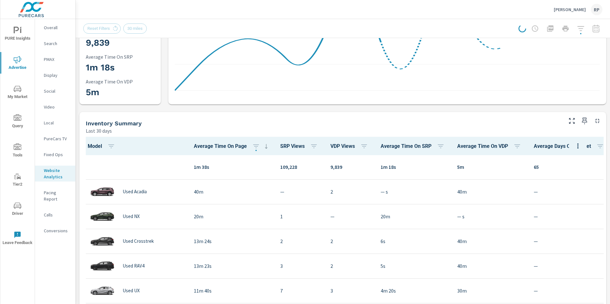
scroll to position [186, 0]
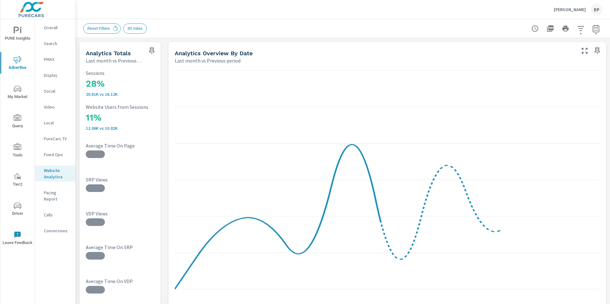
drag, startPoint x: 609, startPoint y: 50, endPoint x: 609, endPoint y: 171, distance: 120.7
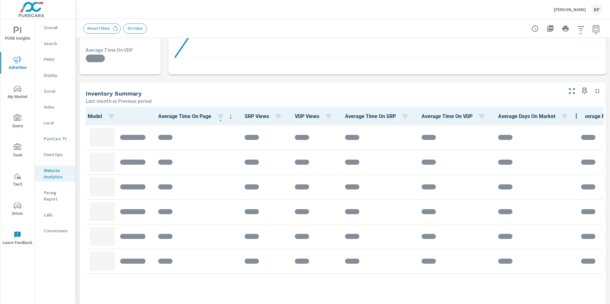
scroll to position [244, 0]
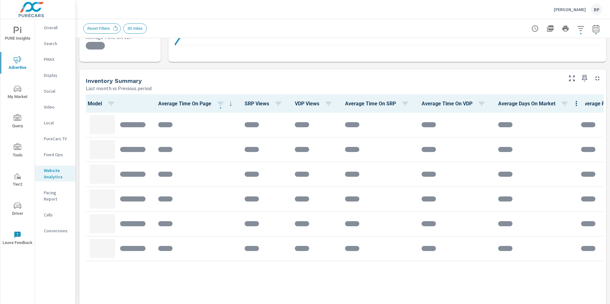
click at [447, 4] on div "Clement Hyundai RP" at bounding box center [342, 9] width 519 height 19
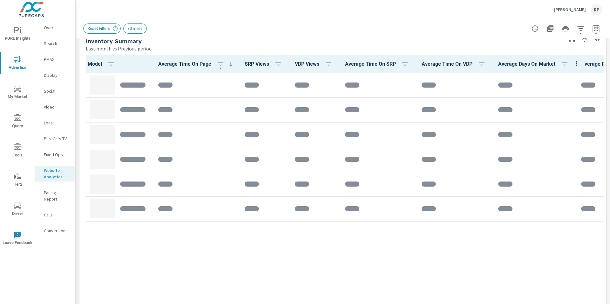
scroll to position [276, 0]
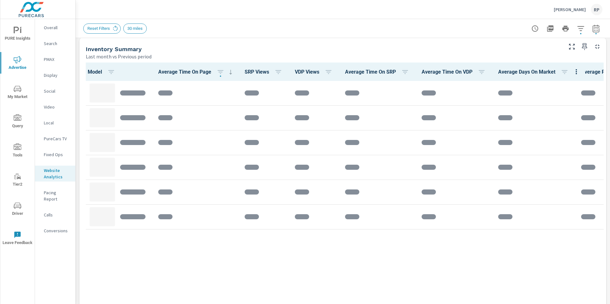
click at [275, 43] on div "Inventory Summary Last month vs Previous period" at bounding box center [321, 49] width 485 height 23
click at [242, 49] on div "Inventory Summary" at bounding box center [324, 48] width 476 height 7
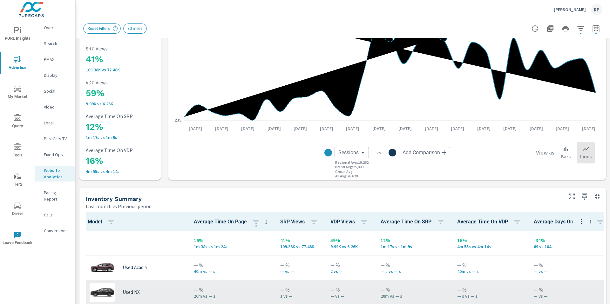
scroll to position [183, 0]
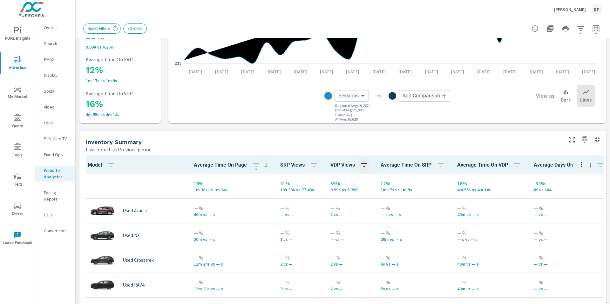
click at [347, 165] on span "VDP Views" at bounding box center [350, 165] width 40 height 8
click at [360, 163] on icon "button" at bounding box center [364, 165] width 8 height 8
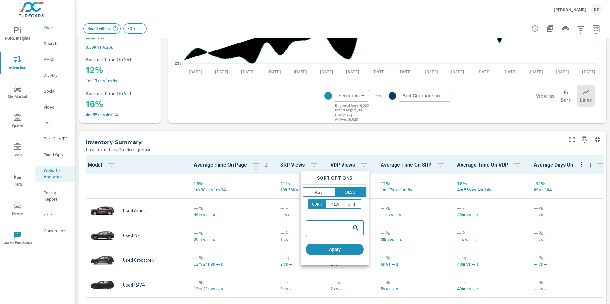
click at [348, 189] on p "DESC" at bounding box center [350, 192] width 10 height 6
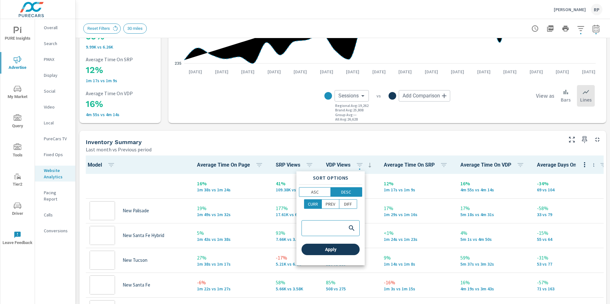
click at [338, 250] on span "Apply" at bounding box center [330, 250] width 53 height 6
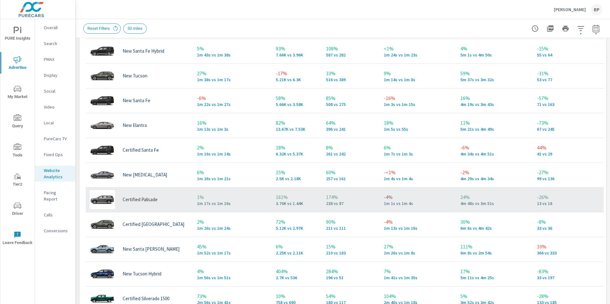
scroll to position [361, 0]
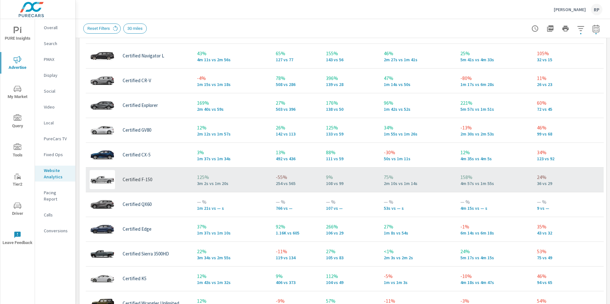
scroll to position [479, 0]
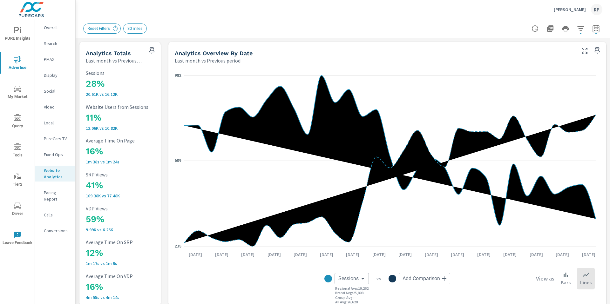
click at [583, 17] on button "Clement Hyundai RP" at bounding box center [578, 9] width 54 height 19
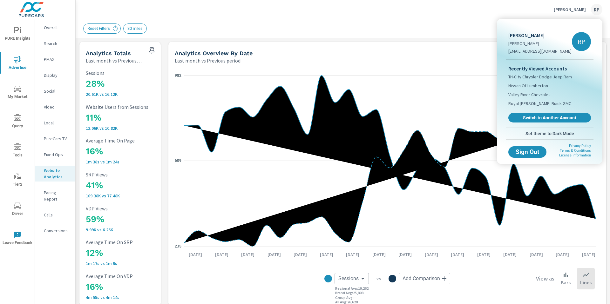
click at [391, 15] on div at bounding box center [305, 152] width 610 height 304
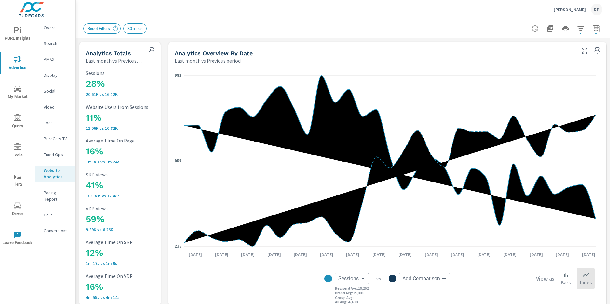
click at [450, 13] on div "Clement Hyundai RP" at bounding box center [342, 9] width 519 height 19
